Goal: Task Accomplishment & Management: Manage account settings

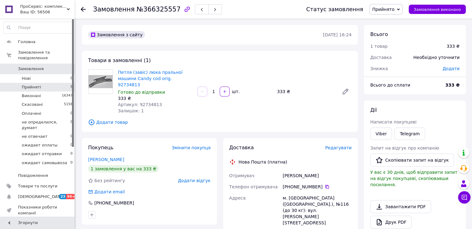
click at [65, 83] on li "Прийняті 5" at bounding box center [38, 87] width 76 height 9
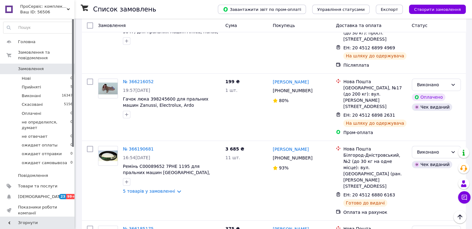
scroll to position [352, 0]
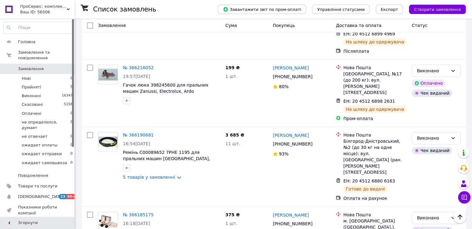
click at [26, 221] on span "Відгуки" at bounding box center [26, 224] width 16 height 6
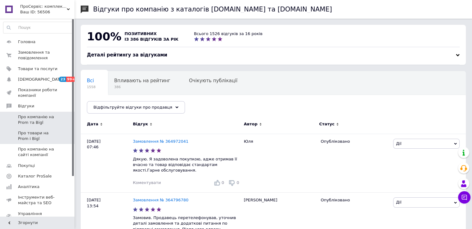
click at [42, 136] on span "Про товари на Prom і Bigl" at bounding box center [37, 135] width 39 height 11
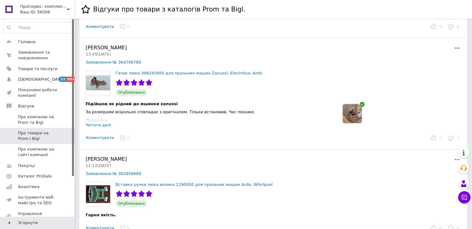
scroll to position [210, 0]
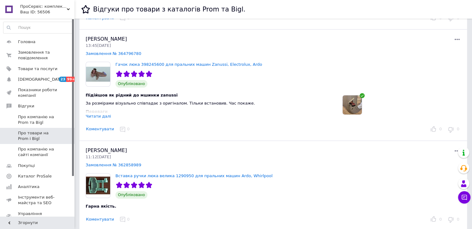
click at [102, 114] on div "Читати далі" at bounding box center [98, 116] width 25 height 5
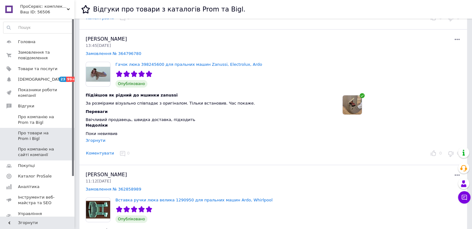
click at [32, 149] on span "Про компанію на сайті компанії" at bounding box center [37, 151] width 39 height 11
